Goal: Information Seeking & Learning: Check status

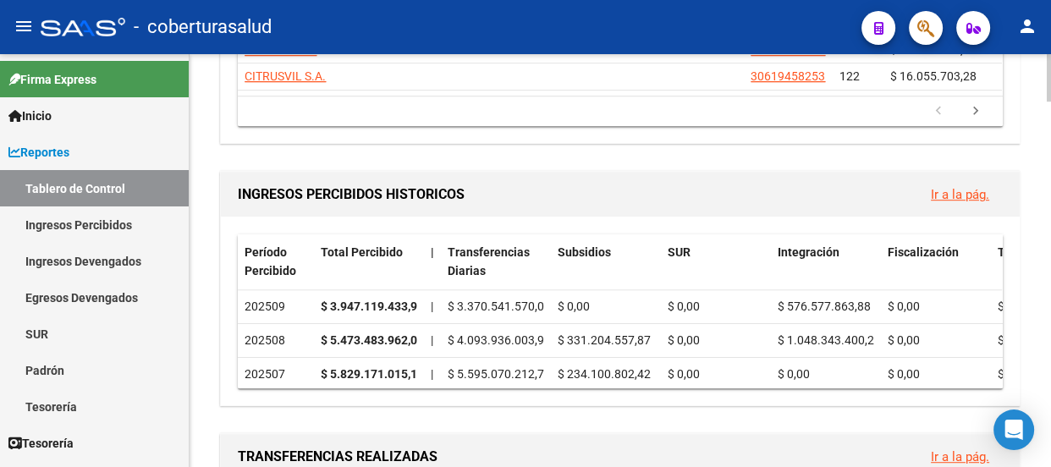
scroll to position [922, 0]
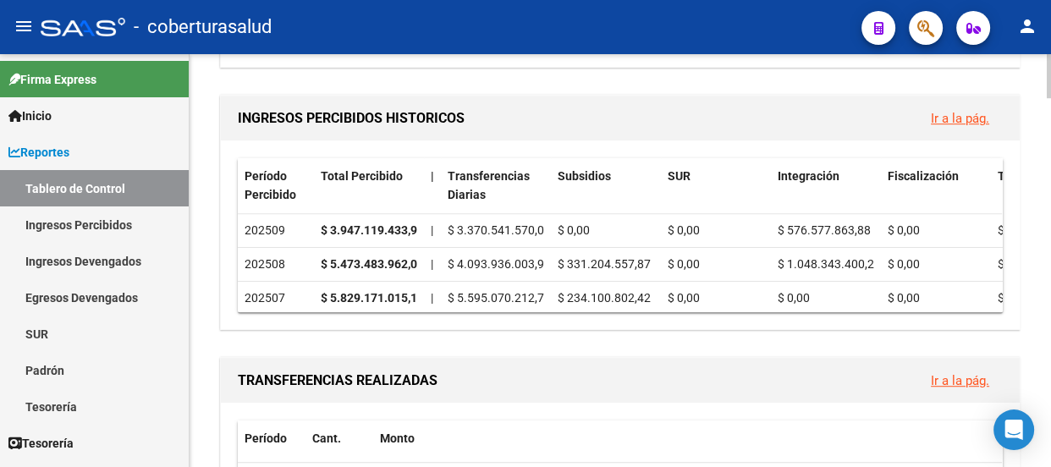
click at [931, 111] on link "Ir a la pág." at bounding box center [960, 118] width 58 height 15
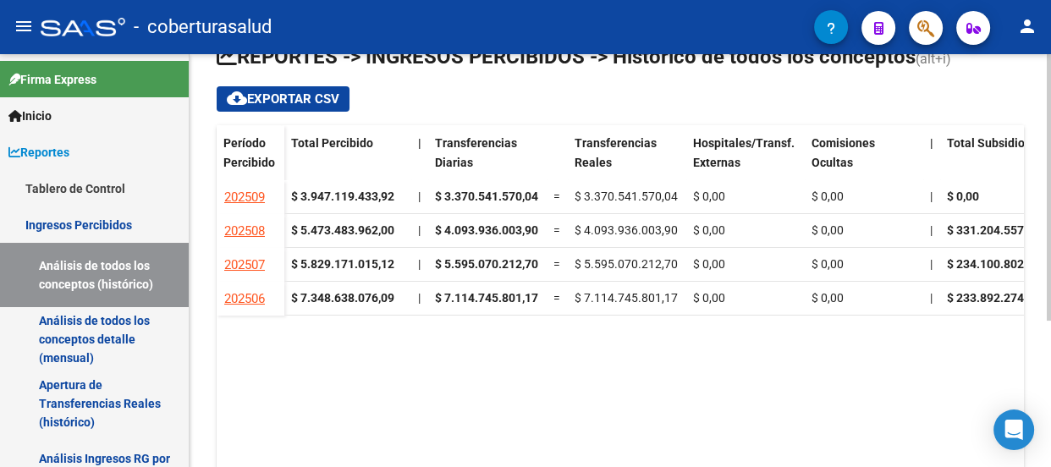
scroll to position [226, 0]
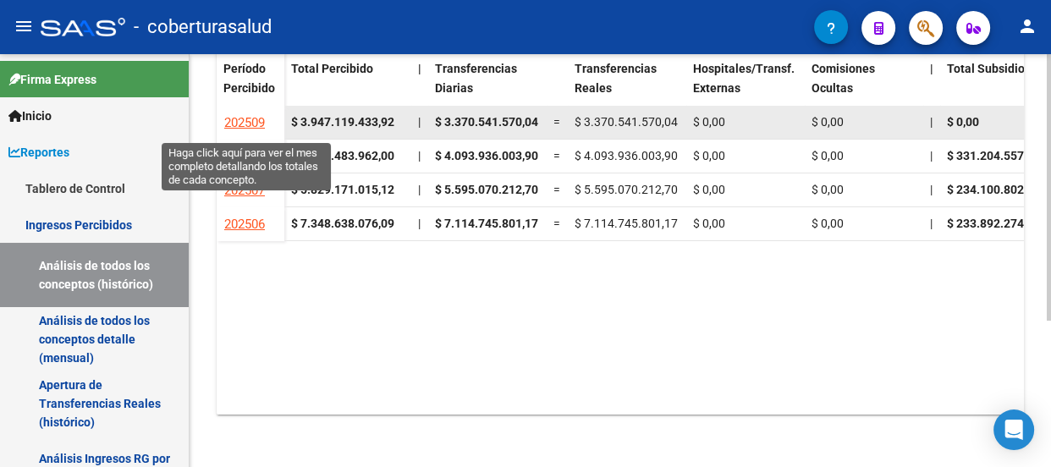
click at [228, 124] on span "202509" at bounding box center [244, 122] width 41 height 15
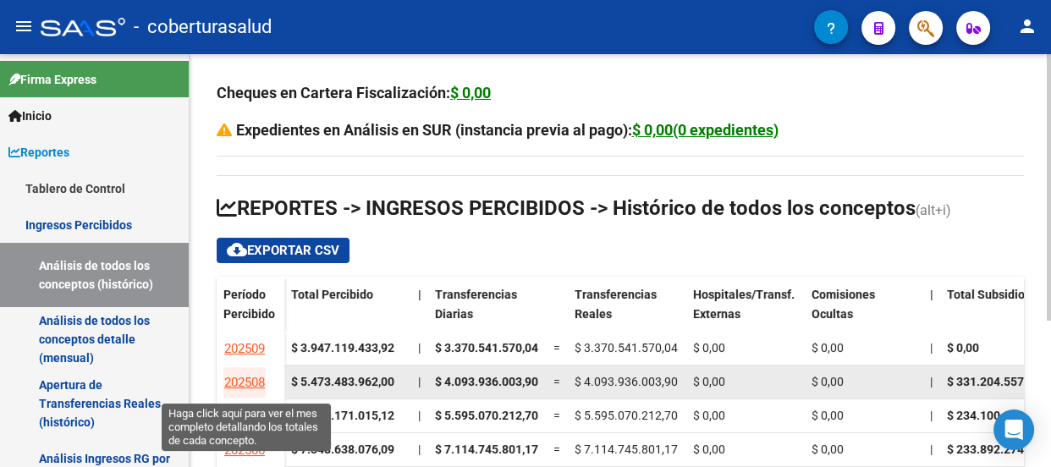
click at [232, 377] on span "202508" at bounding box center [244, 382] width 41 height 15
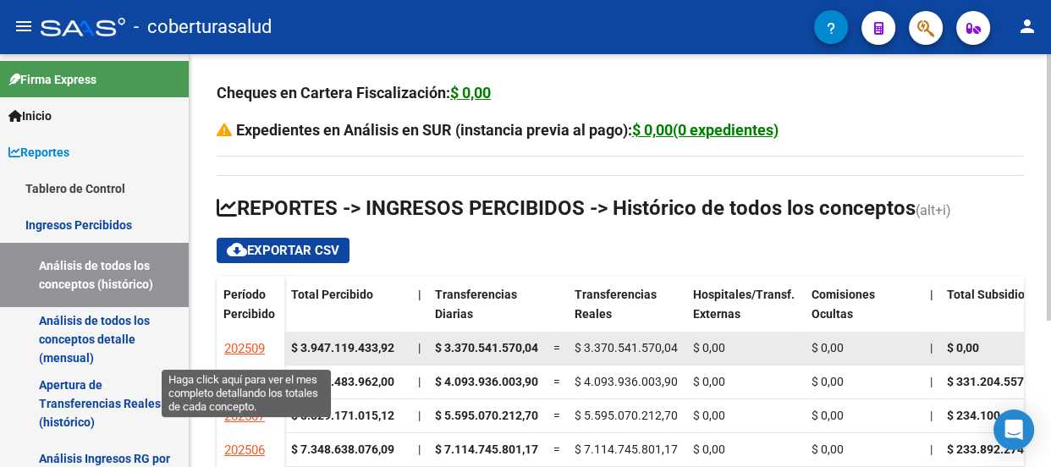
click at [244, 341] on span "202509" at bounding box center [244, 348] width 41 height 15
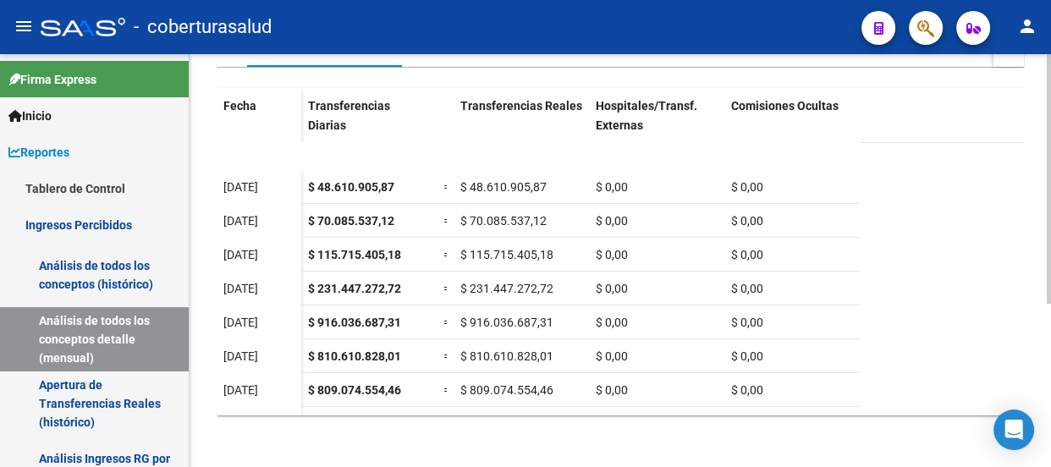
scroll to position [160, 0]
